Goal: Information Seeking & Learning: Check status

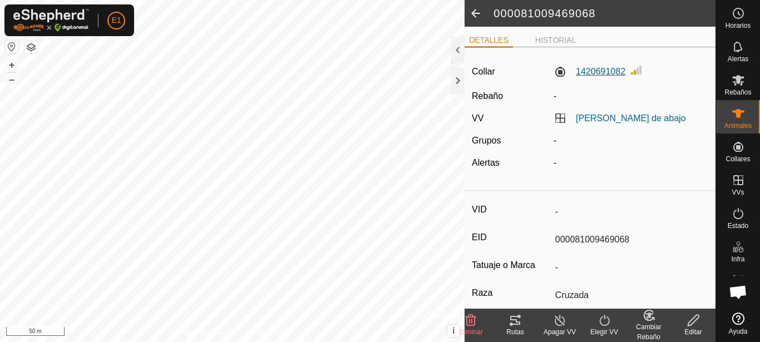
click at [588, 77] on label "1420691082" at bounding box center [589, 71] width 72 height 13
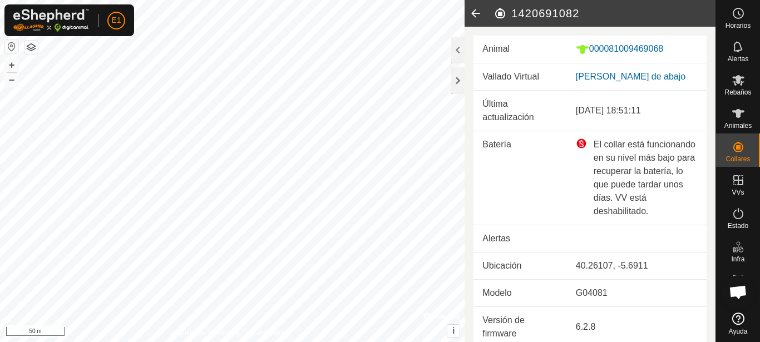
click at [576, 144] on div "El collar está funcionando en su nivel más bajo para recuperar la batería, lo q…" at bounding box center [637, 178] width 122 height 80
drag, startPoint x: 610, startPoint y: 169, endPoint x: 621, endPoint y: 186, distance: 20.2
click at [621, 186] on div "El collar está funcionando en su nivel más bajo para recuperar la batería, lo q…" at bounding box center [637, 178] width 122 height 80
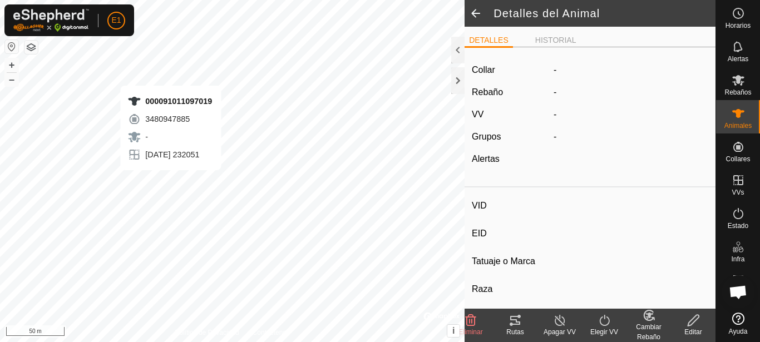
type input "-"
type input "000091011097019"
type input "-"
type input "Avilena"
type input "-"
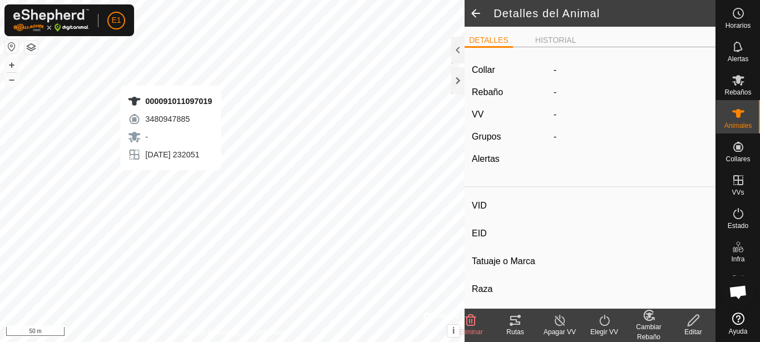
type input "0 kg"
type input "-"
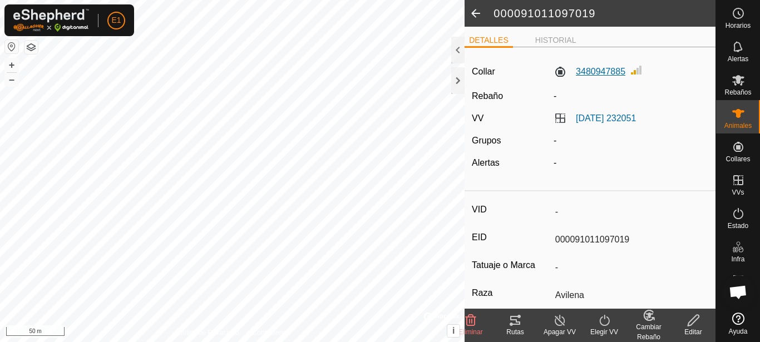
click at [593, 68] on label "3480947885" at bounding box center [589, 71] width 72 height 13
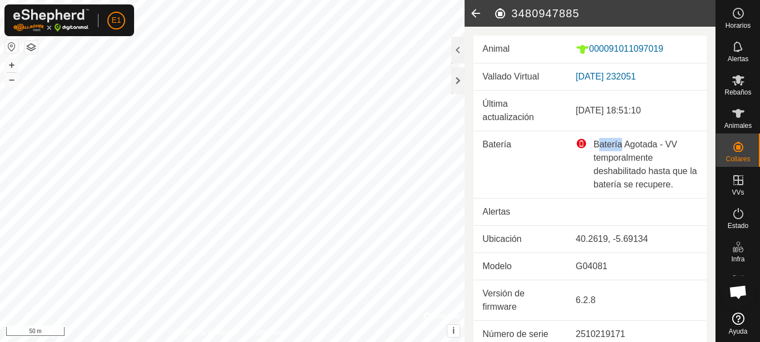
drag, startPoint x: 617, startPoint y: 151, endPoint x: 594, endPoint y: 149, distance: 23.5
click at [594, 149] on div "Batería Agotada - VV temporalmente deshabilitado hasta que la batería se recupe…" at bounding box center [637, 164] width 122 height 53
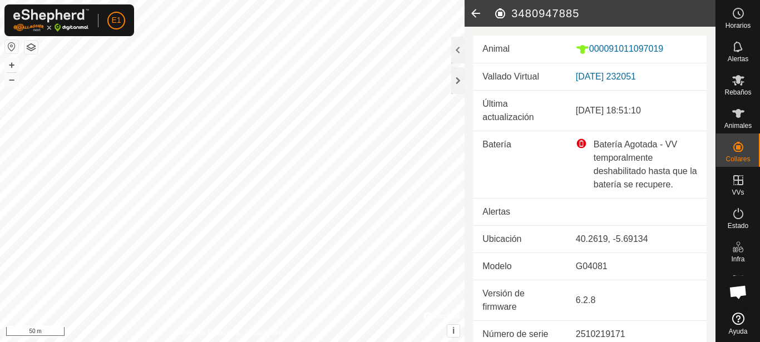
click at [473, 14] on icon at bounding box center [475, 13] width 22 height 27
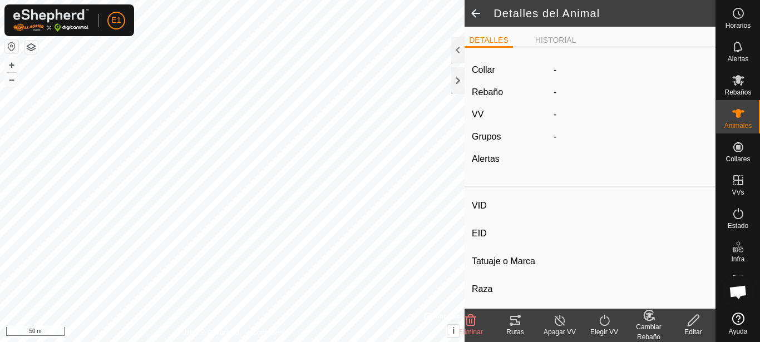
type input "-"
type input "000091011097019"
type input "-"
type input "Avilena"
type input "-"
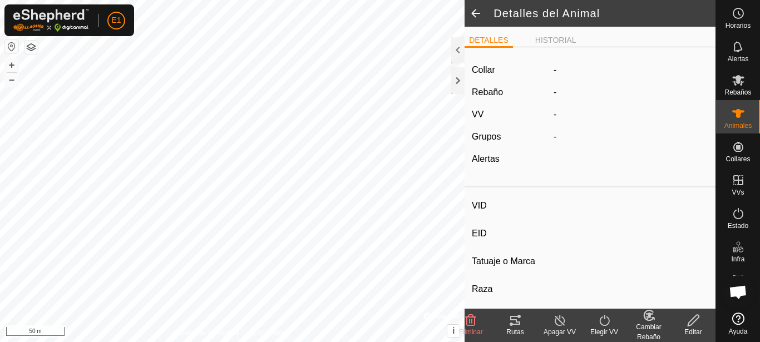
type input "0 kg"
type input "-"
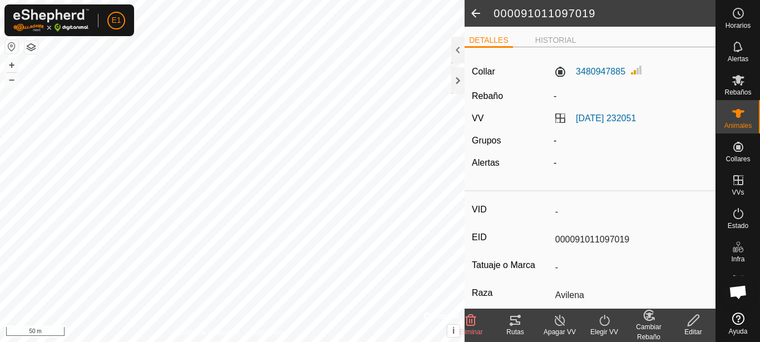
click at [473, 14] on span at bounding box center [475, 13] width 22 height 27
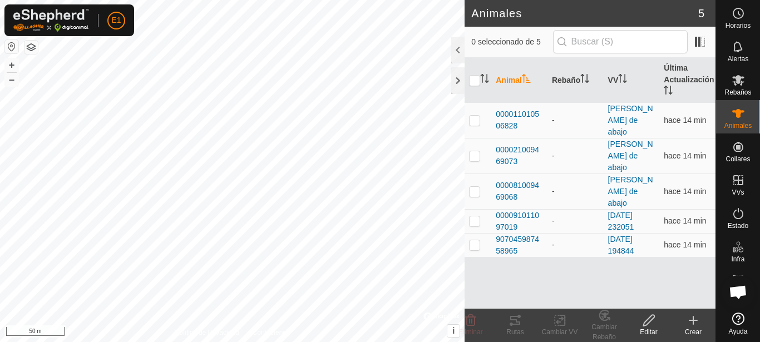
click at [473, 14] on h2 "Animales" at bounding box center [584, 13] width 227 height 13
checkbox input "true"
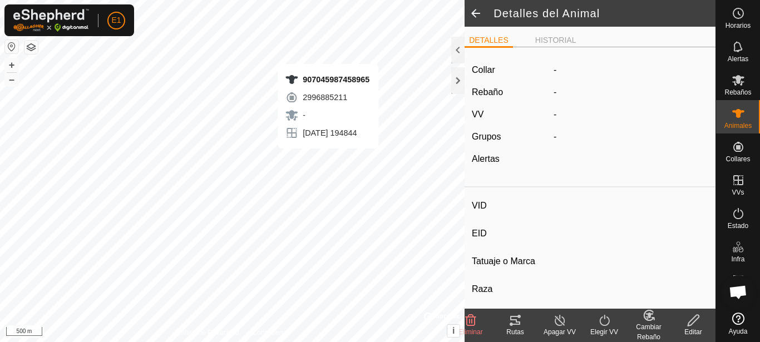
type input "-"
type input "907045987458965"
type input "-"
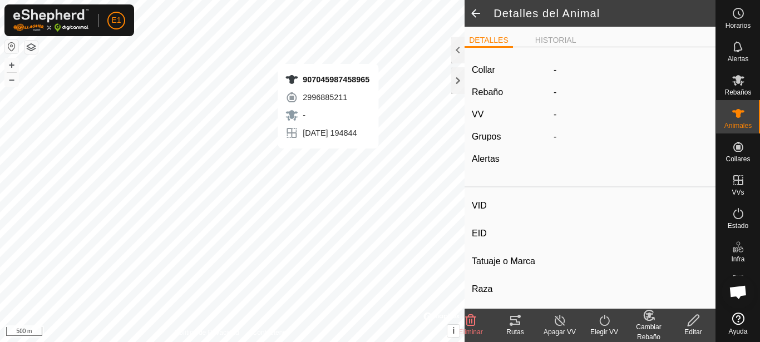
type input "0 kg"
type input "-"
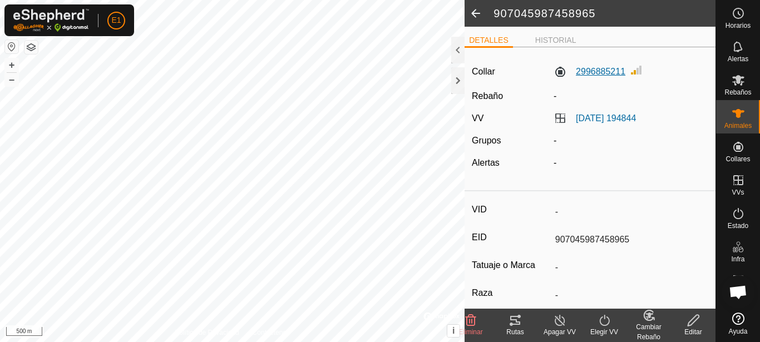
click at [591, 75] on label "2996885211" at bounding box center [589, 71] width 72 height 13
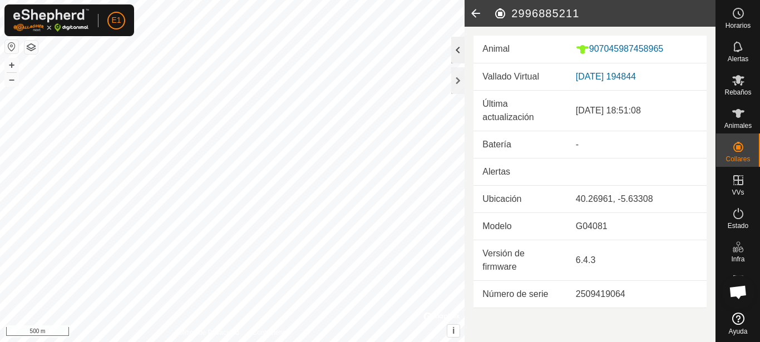
click at [455, 52] on div at bounding box center [457, 50] width 13 height 27
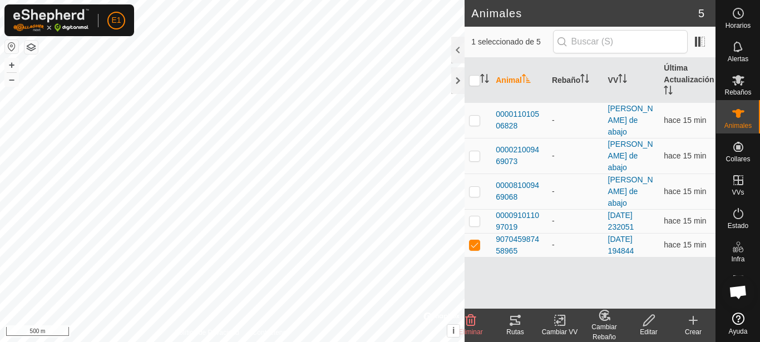
click at [516, 333] on div "Rutas" at bounding box center [515, 332] width 44 height 10
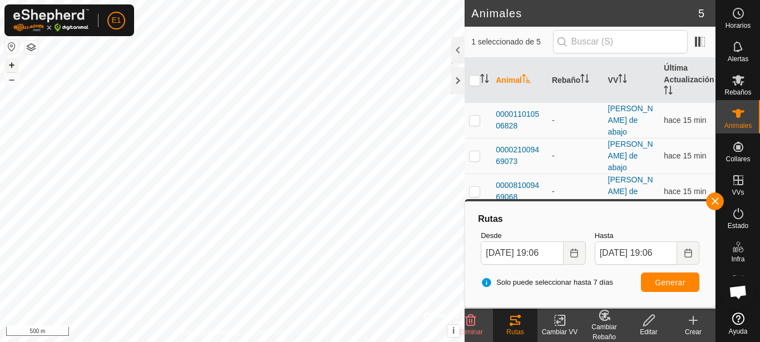
click at [12, 66] on button "+" at bounding box center [11, 64] width 13 height 13
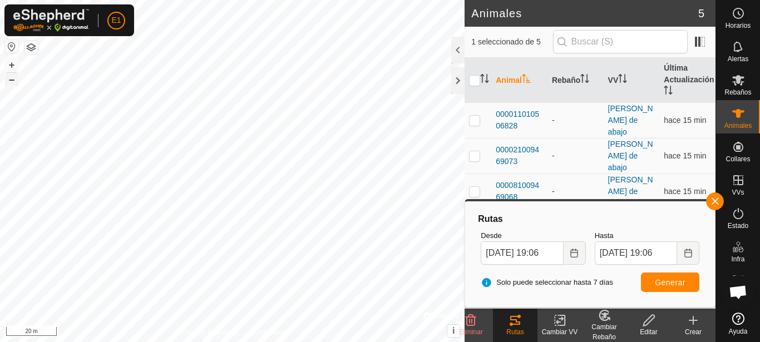
click at [13, 81] on button "–" at bounding box center [11, 79] width 13 height 13
click at [12, 64] on button "+" at bounding box center [11, 64] width 13 height 13
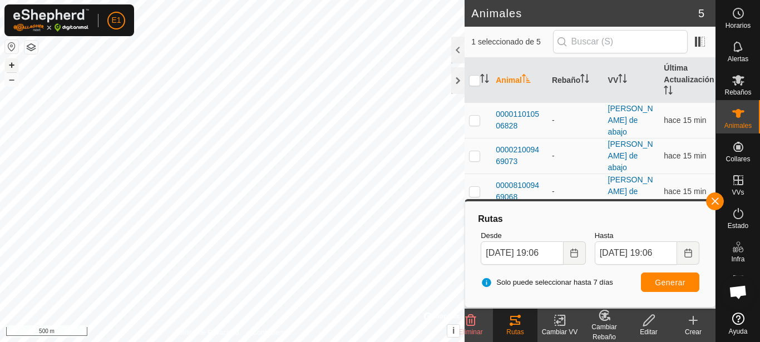
click at [12, 64] on button "+" at bounding box center [11, 64] width 13 height 13
